Goal: Task Accomplishment & Management: Manage account settings

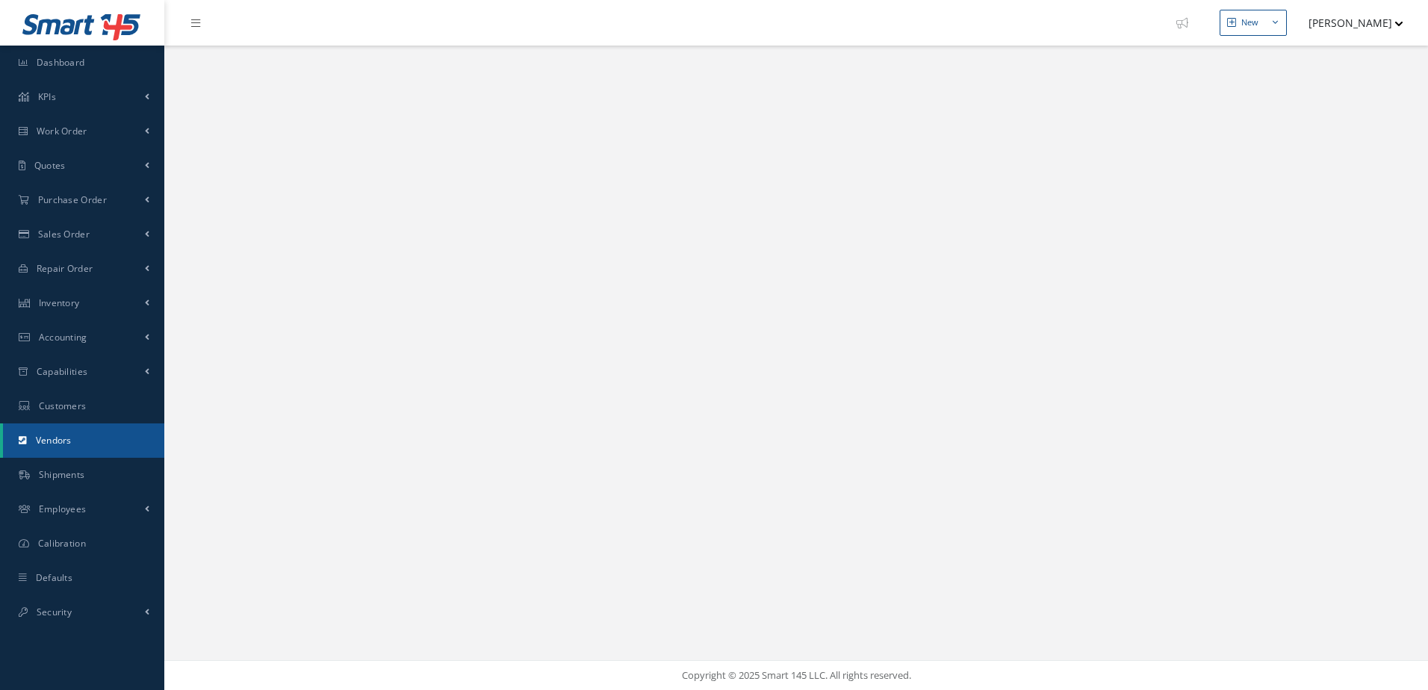
select select "25"
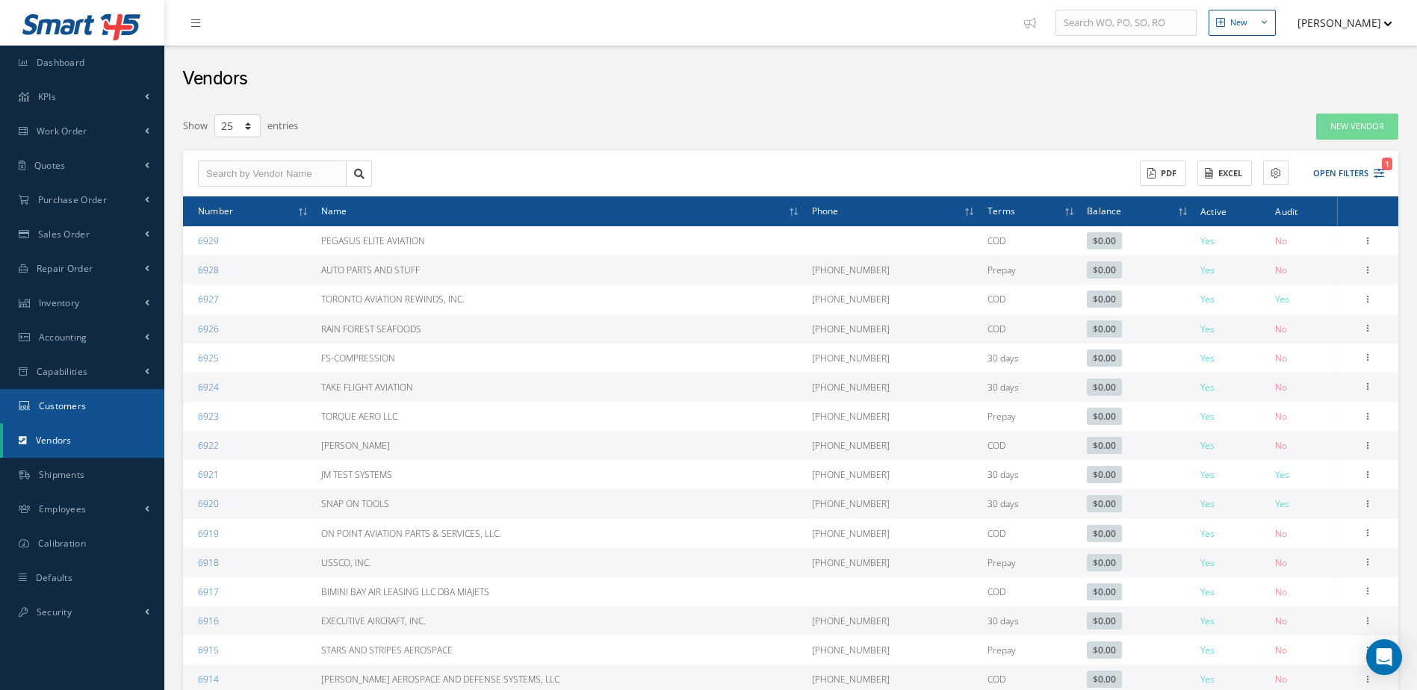
click at [84, 401] on span "Customers" at bounding box center [63, 406] width 48 height 13
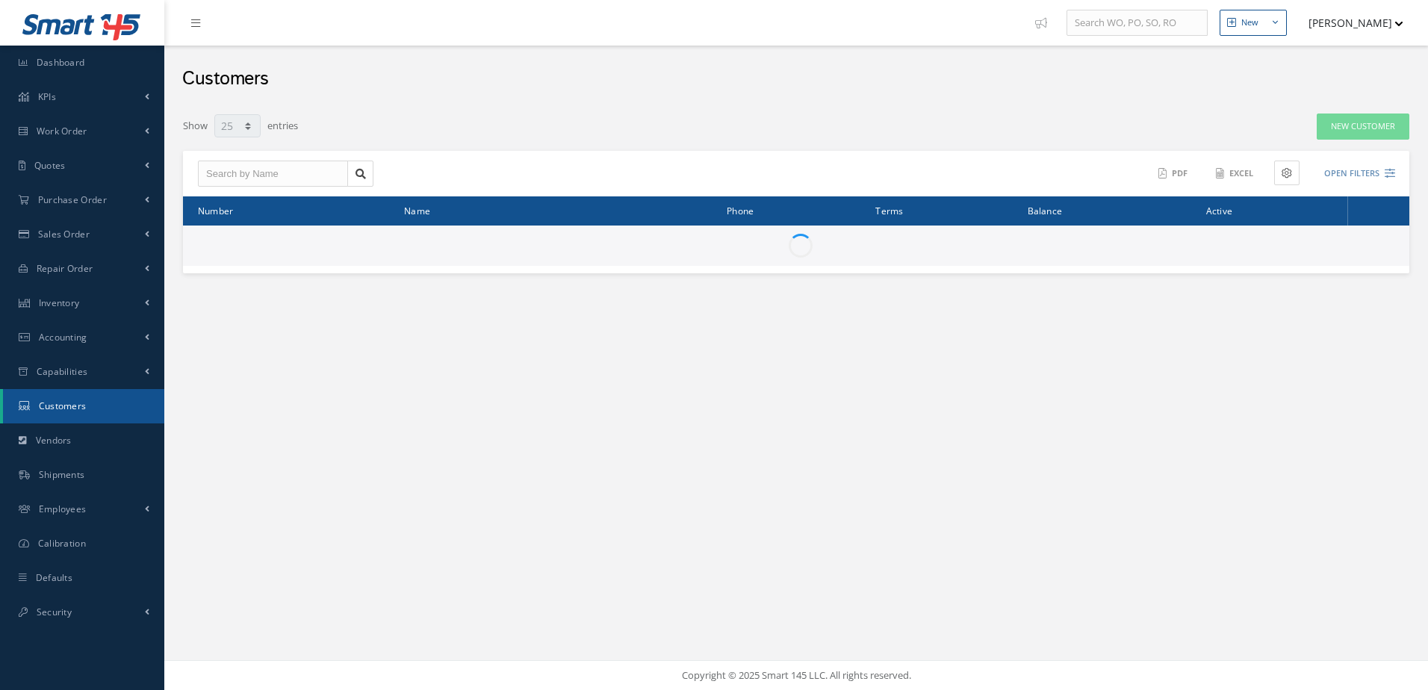
select select "25"
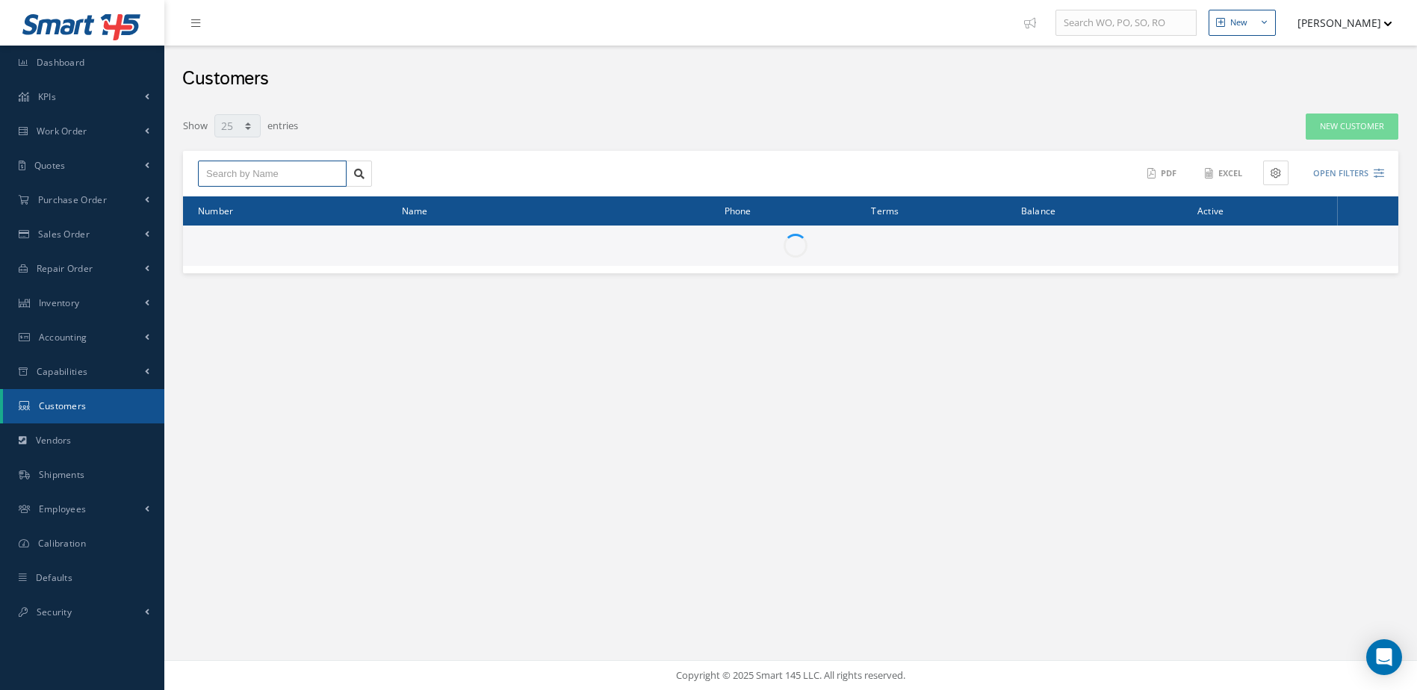
click at [297, 179] on input "text" at bounding box center [272, 174] width 149 height 27
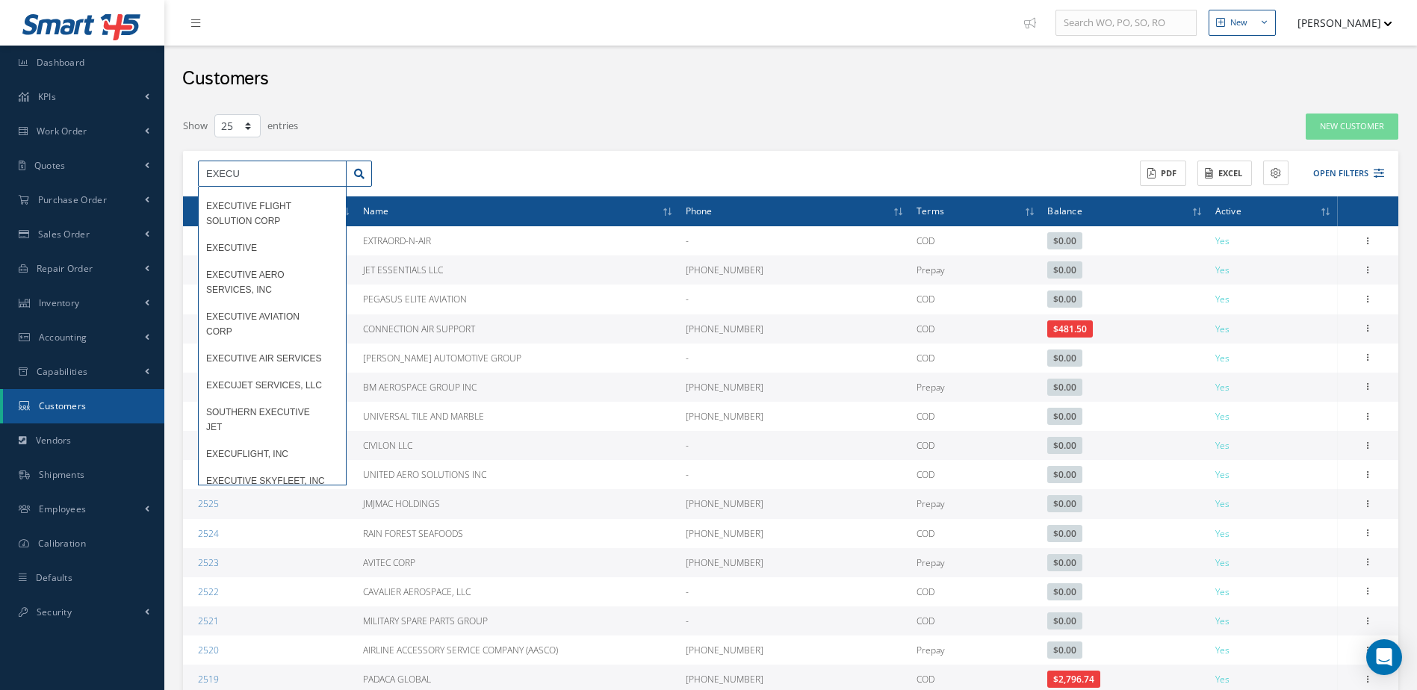
scroll to position [538, 0]
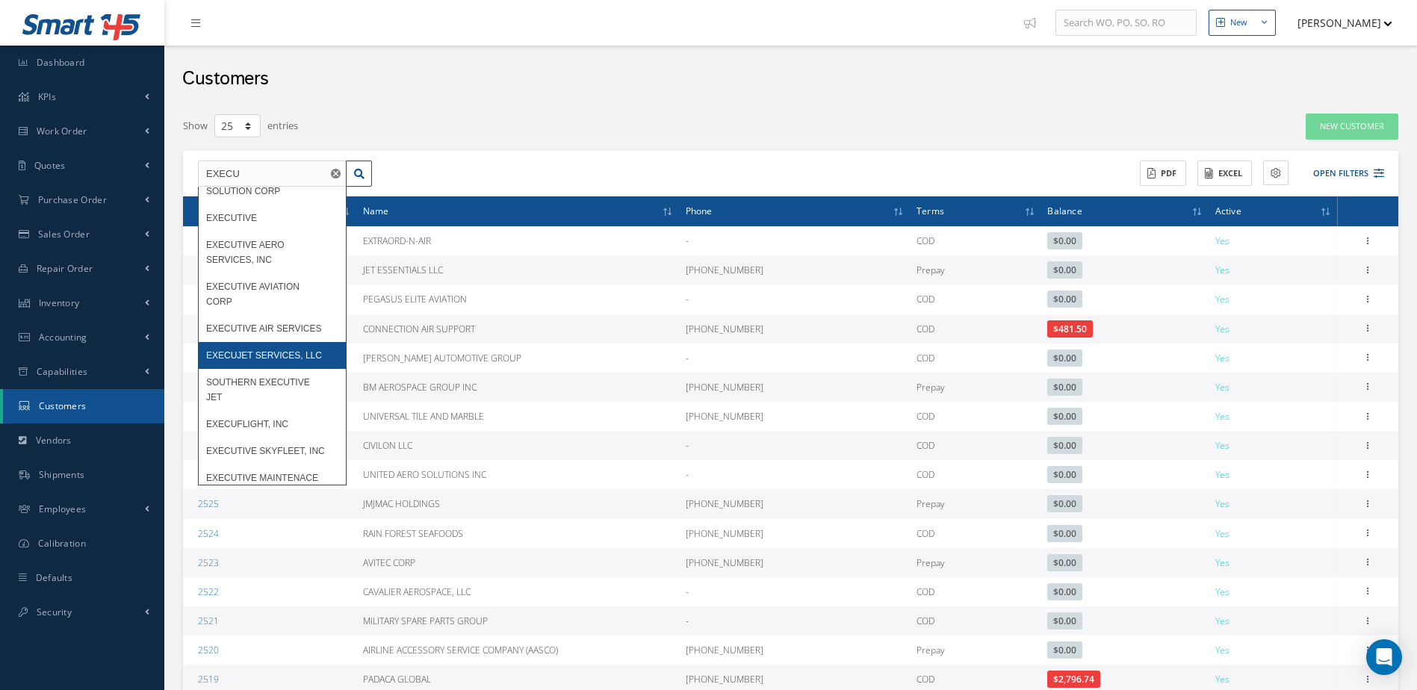
click at [293, 363] on div "EXECUJET SERVICES, LLC" at bounding box center [272, 355] width 132 height 15
type input "EXECUJET SERVICES, LLC"
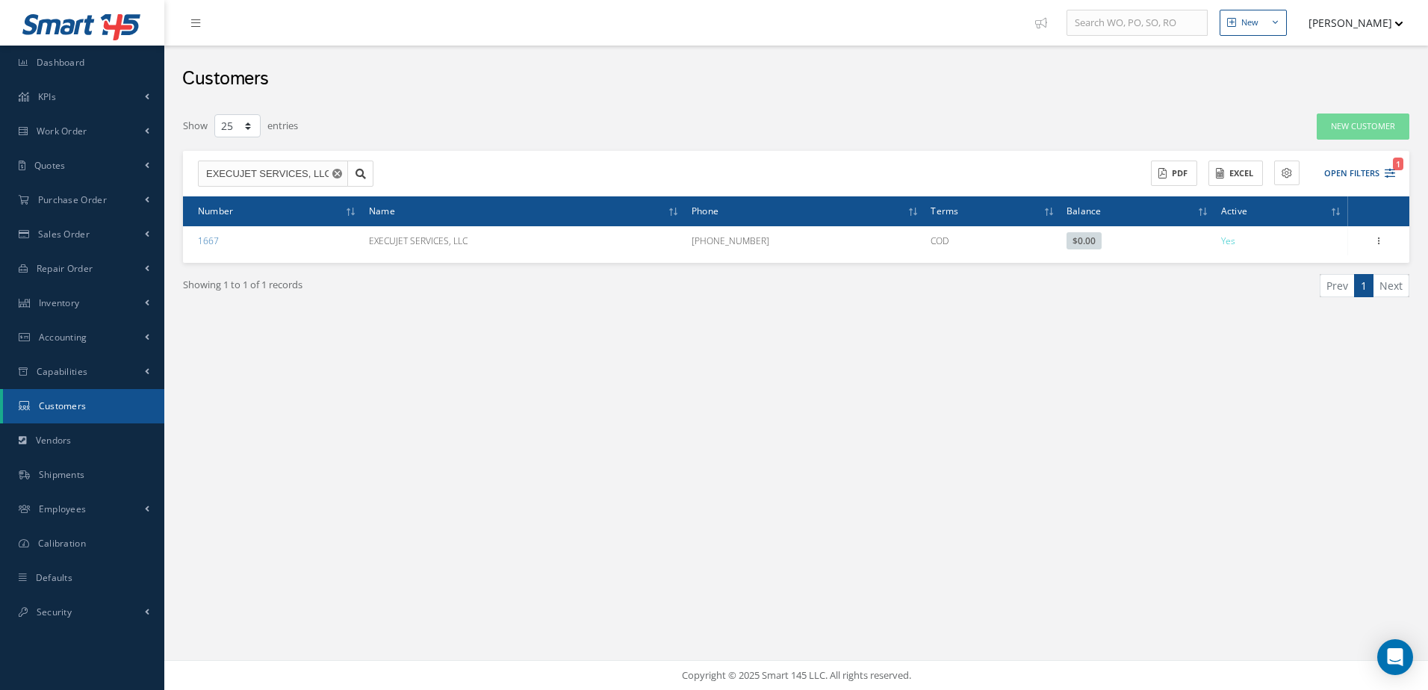
click at [338, 175] on icon "Reset" at bounding box center [337, 174] width 10 height 10
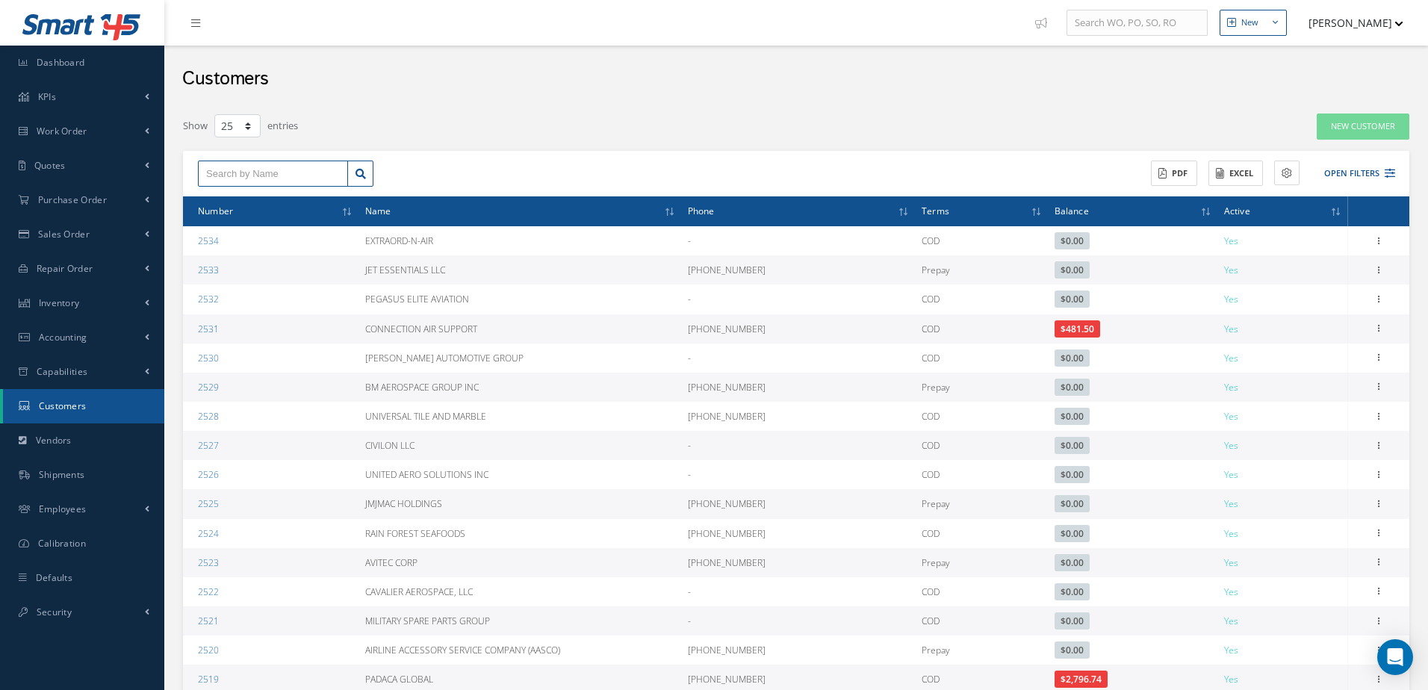
click at [337, 175] on input "text" at bounding box center [273, 174] width 150 height 27
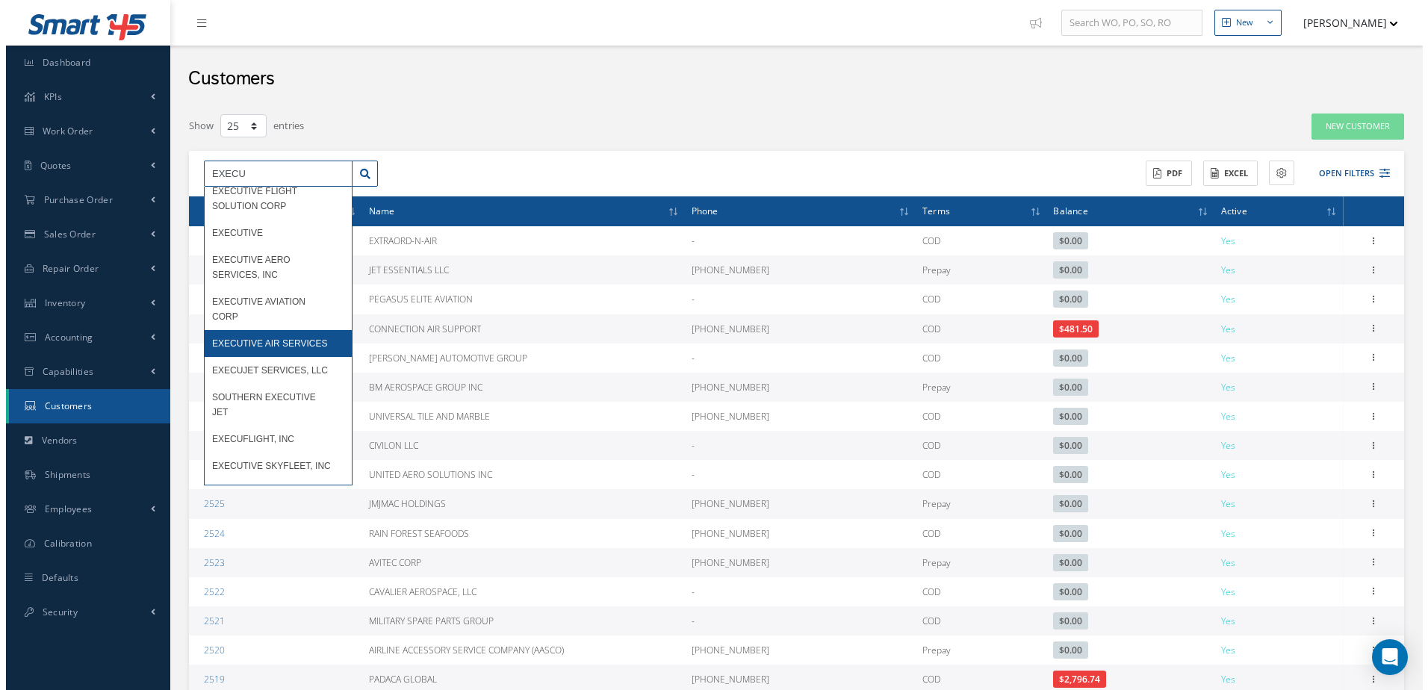
scroll to position [598, 0]
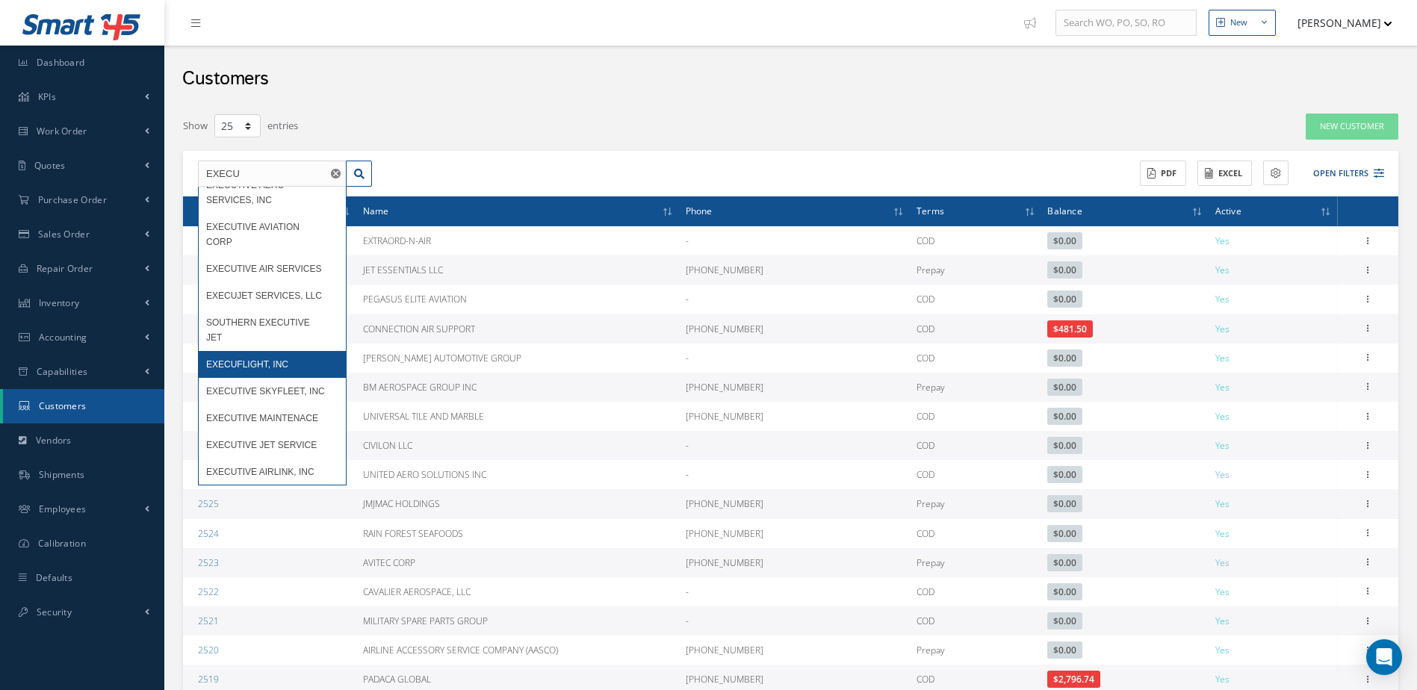
click at [273, 372] on div "EXECUFLIGHT, INC" at bounding box center [272, 364] width 132 height 15
type input "EXECUFLIGHT, INC"
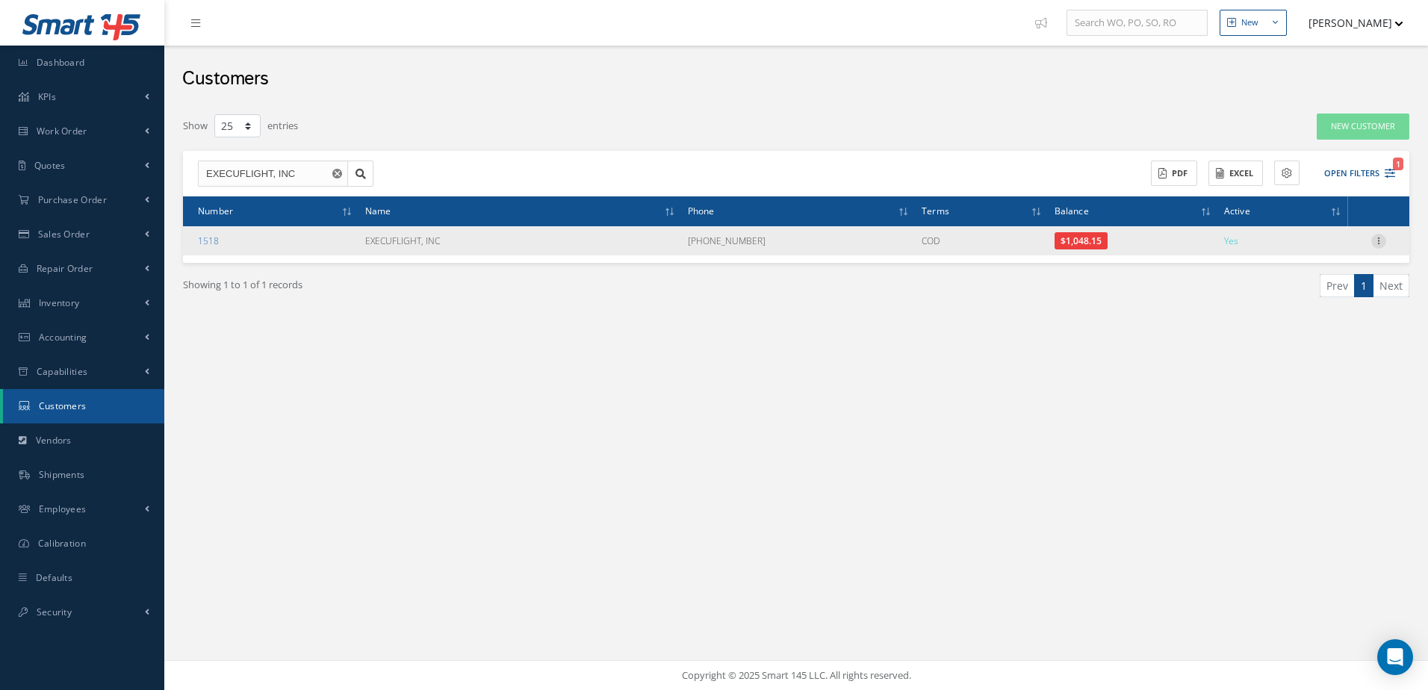
click at [1378, 238] on icon at bounding box center [1378, 240] width 15 height 12
click at [1318, 266] on link "Edit" at bounding box center [1310, 269] width 118 height 19
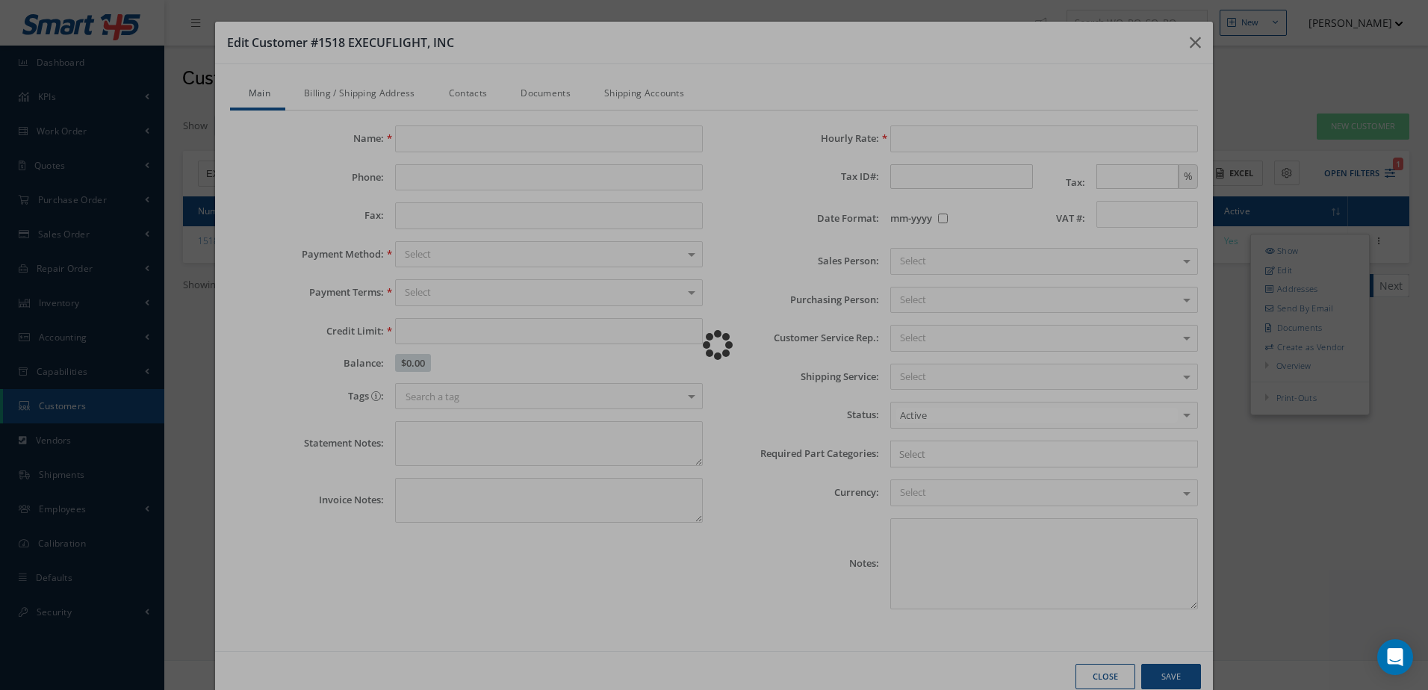
type input "EXECUFLIGHT, INC"
type input "954-319-2500"
type input "954 241 6734"
type input "0.00"
type input "75.00"
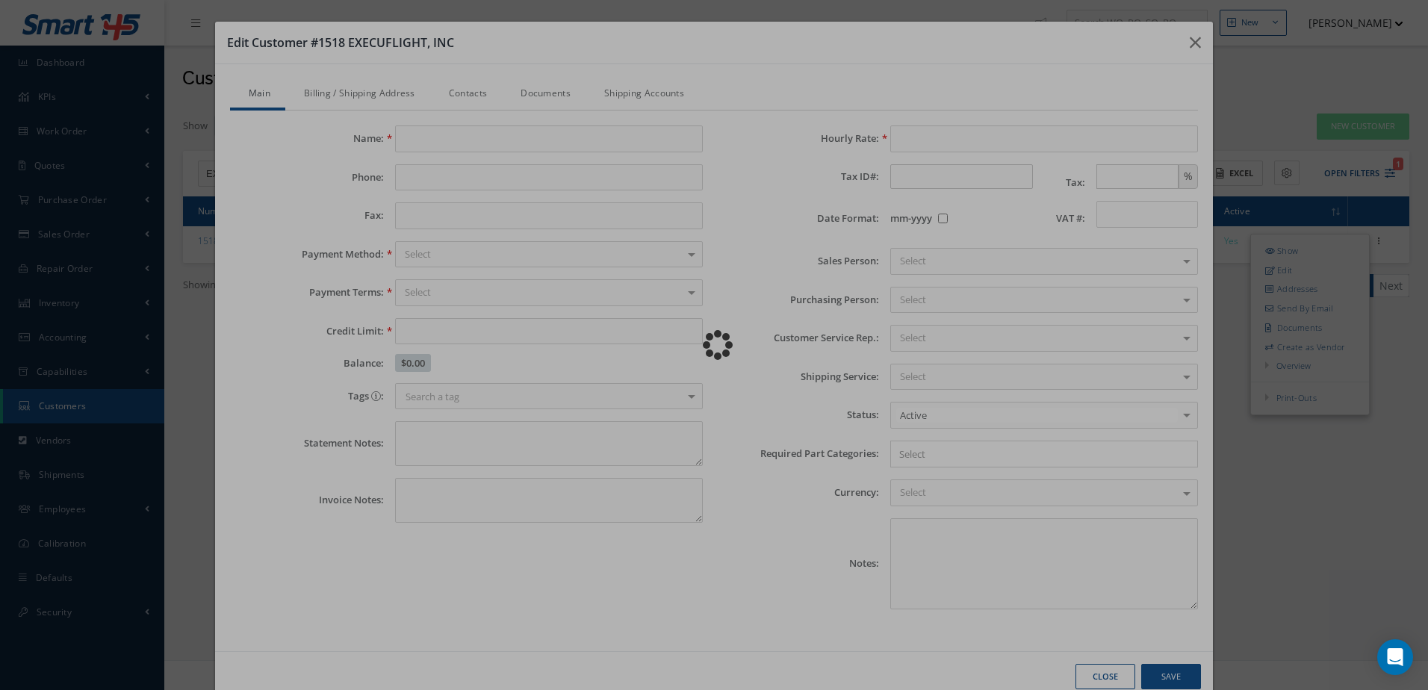
checkbox input "false"
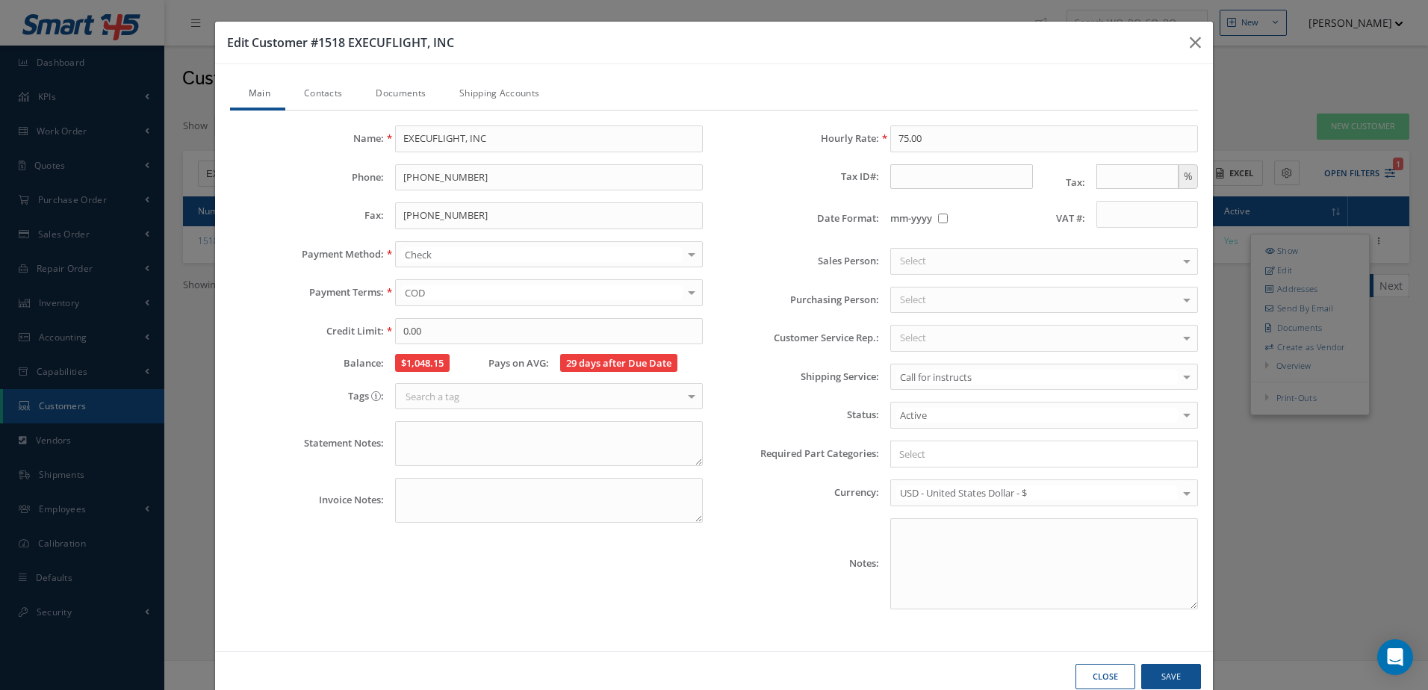
click at [332, 90] on link "Contacts" at bounding box center [321, 94] width 72 height 31
